Goal: Find contact information: Find contact information

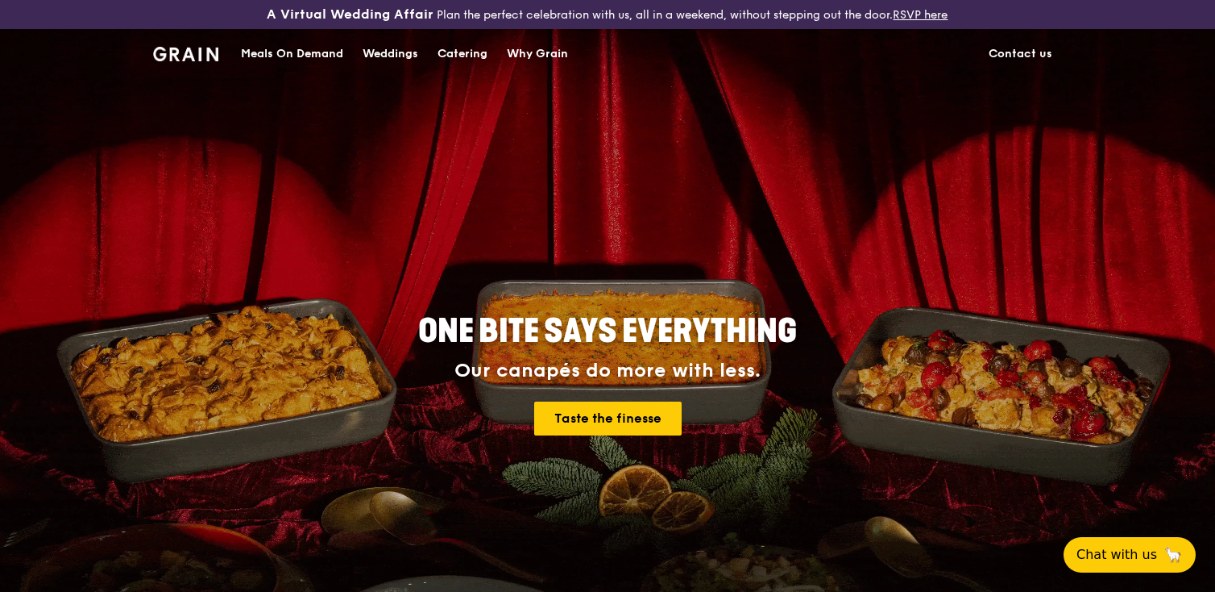
click at [1047, 52] on link "Contact us" at bounding box center [1020, 54] width 83 height 48
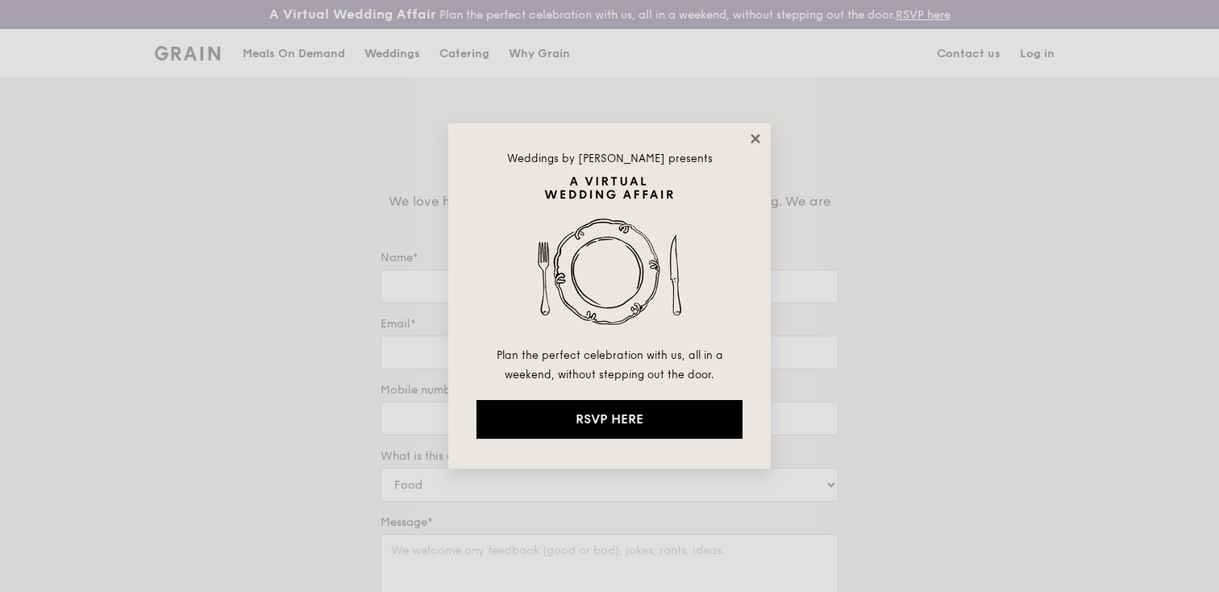
click at [754, 136] on icon at bounding box center [754, 138] width 9 height 9
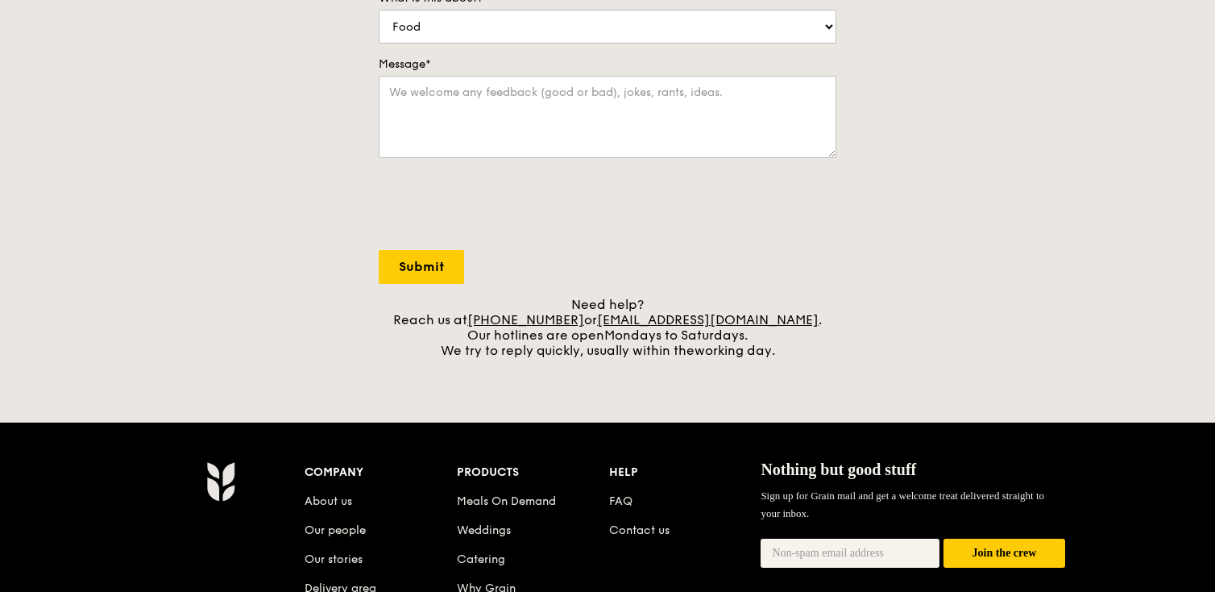
scroll to position [470, 0]
